Goal: Navigation & Orientation: Find specific page/section

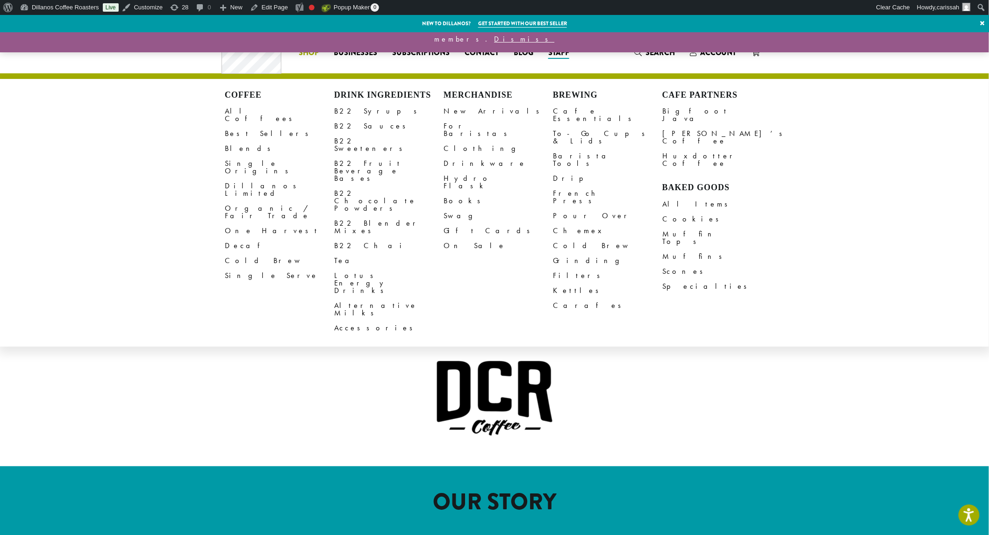
click at [314, 50] on li "Coffee All Coffees Best Sellers Blends Single Origins Dillanos Limited Organic …" at bounding box center [308, 52] width 35 height 15
click at [239, 113] on link "All Coffees" at bounding box center [279, 115] width 109 height 22
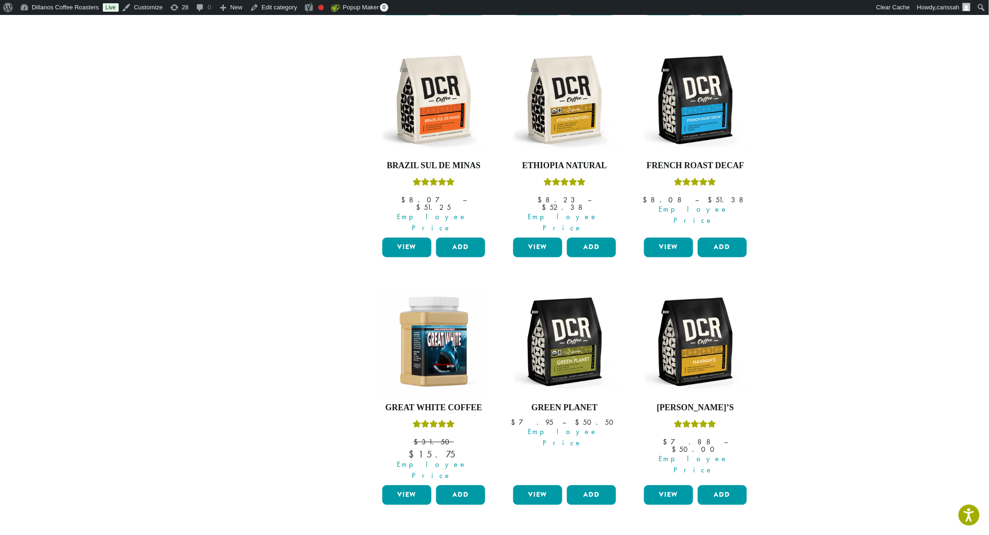
scroll to position [623, 0]
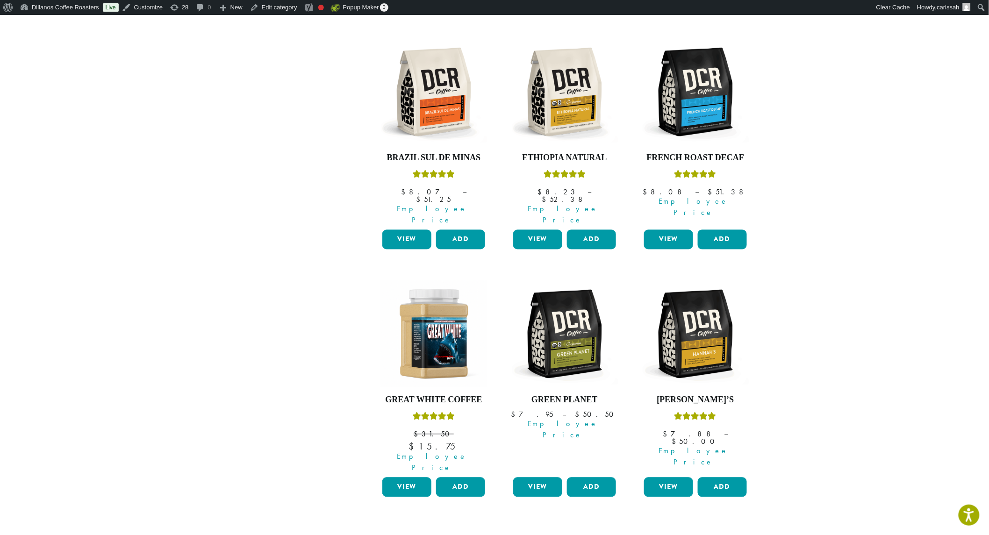
click at [730, 535] on link "Next »" at bounding box center [725, 540] width 54 height 11
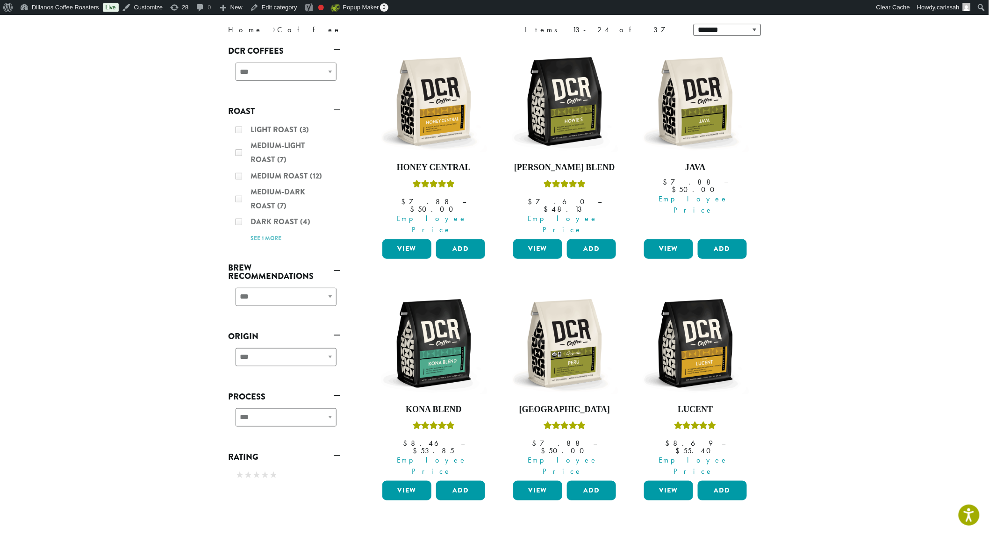
scroll to position [208, 0]
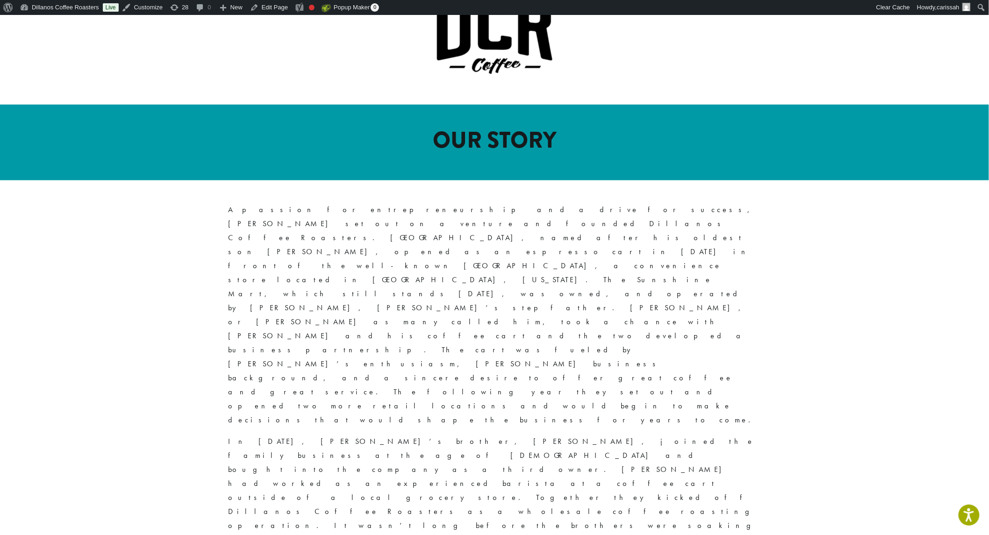
scroll to position [363, 0]
